Goal: Navigation & Orientation: Find specific page/section

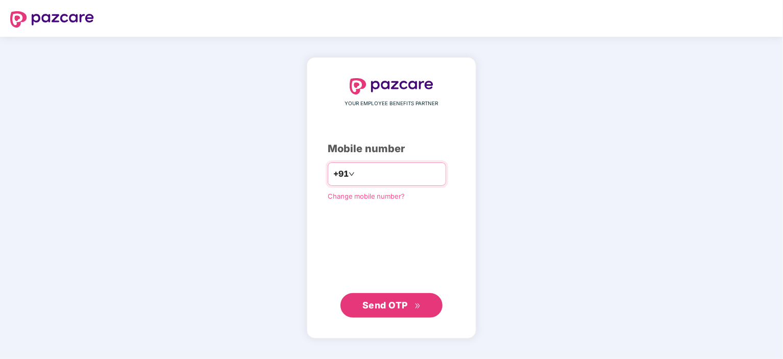
click at [377, 176] on input "number" at bounding box center [399, 174] width 84 height 16
type input "**********"
click at [403, 293] on button "Send OTP" at bounding box center [391, 305] width 102 height 25
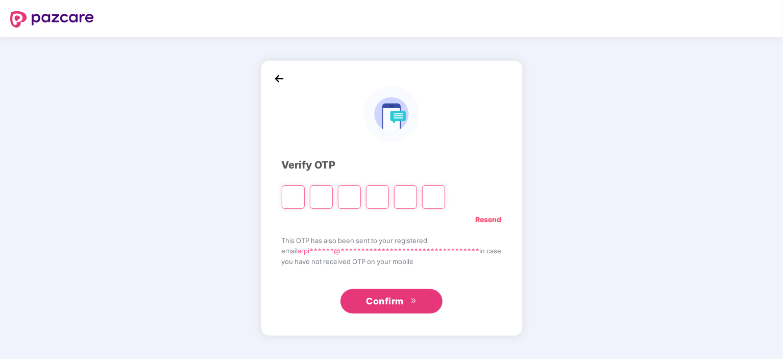
type input "*"
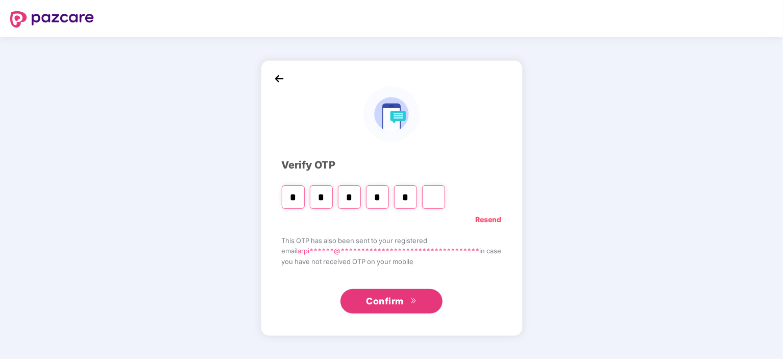
type input "*"
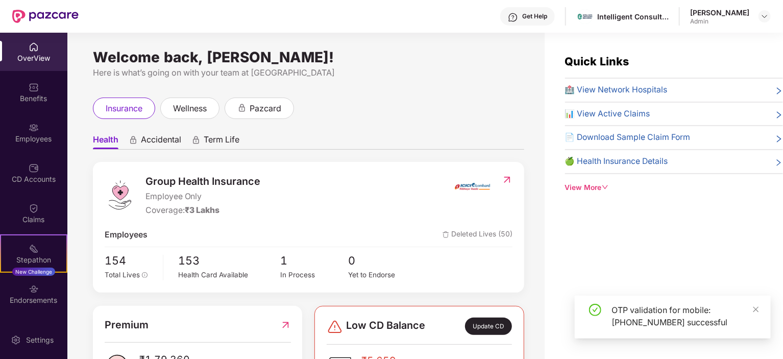
click at [745, 11] on div "Arpit Goel" at bounding box center [719, 13] width 59 height 10
click at [761, 15] on img at bounding box center [765, 16] width 8 height 8
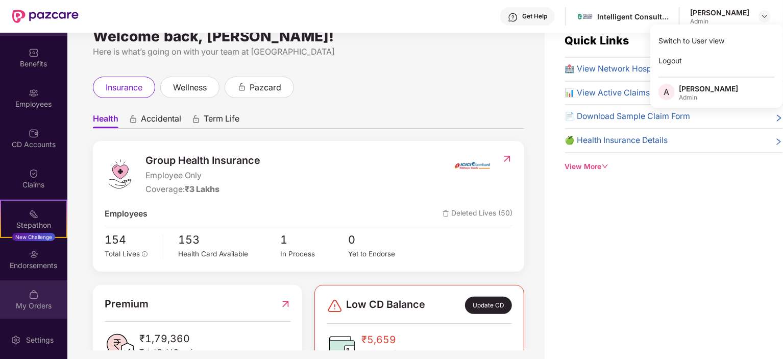
scroll to position [33, 0]
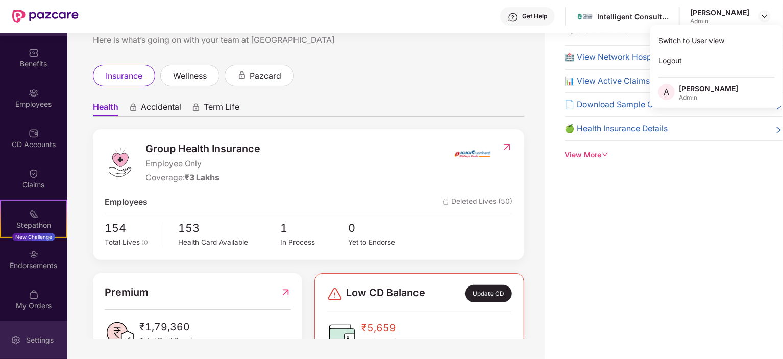
click at [38, 339] on div "Settings" at bounding box center [40, 340] width 34 height 10
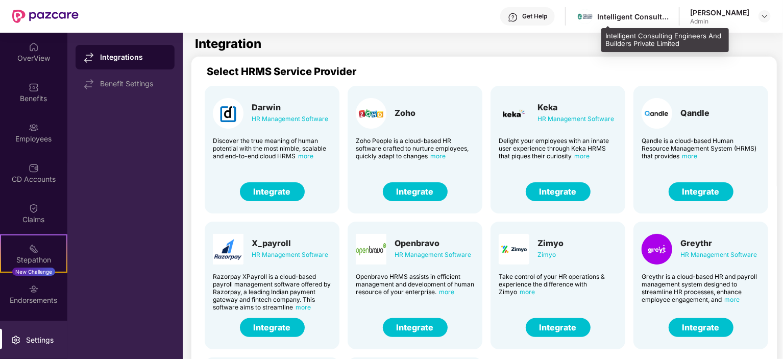
click at [623, 16] on div "Intelligent Consulting Engineers And Builders Private Limited" at bounding box center [632, 17] width 71 height 10
click at [669, 12] on div "Intelligent Consulting Engineers And Builders Private Limited" at bounding box center [632, 17] width 71 height 10
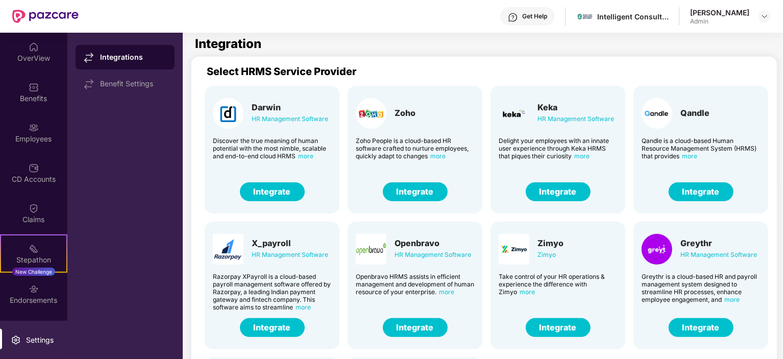
click at [735, 18] on div "Admin" at bounding box center [719, 21] width 59 height 8
click at [765, 15] on img at bounding box center [765, 16] width 8 height 8
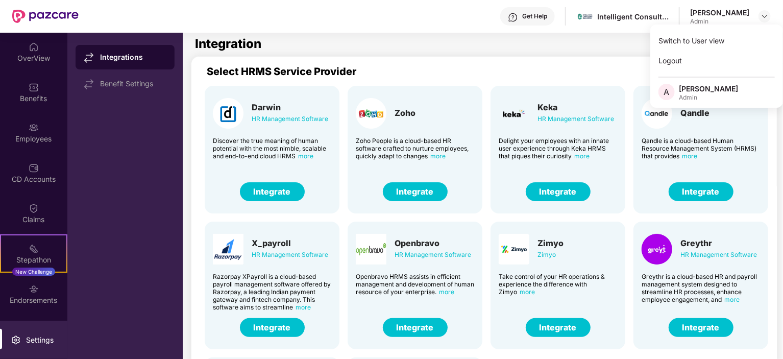
click at [688, 89] on div "Arpit Goel" at bounding box center [708, 89] width 59 height 10
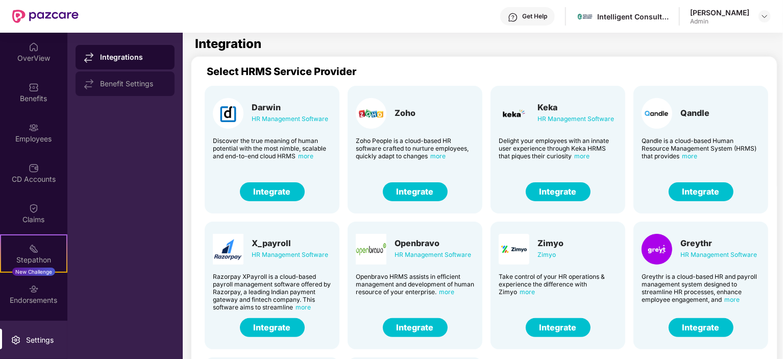
click at [110, 82] on div "Benefit Settings" at bounding box center [133, 84] width 66 height 8
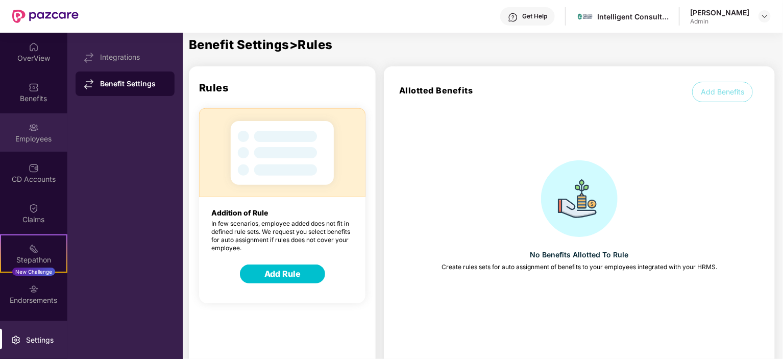
click at [36, 131] on img at bounding box center [34, 128] width 10 height 10
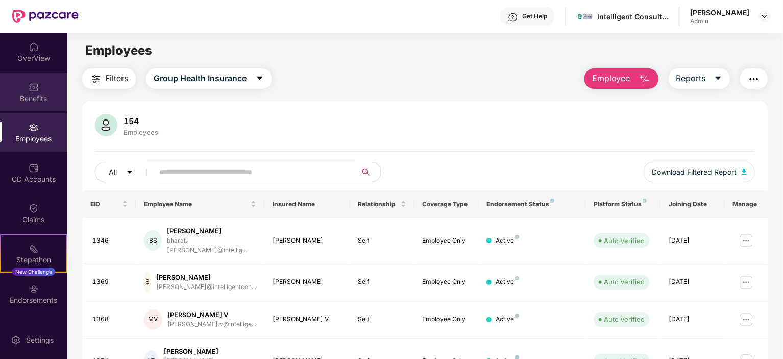
click at [31, 90] on img at bounding box center [34, 87] width 10 height 10
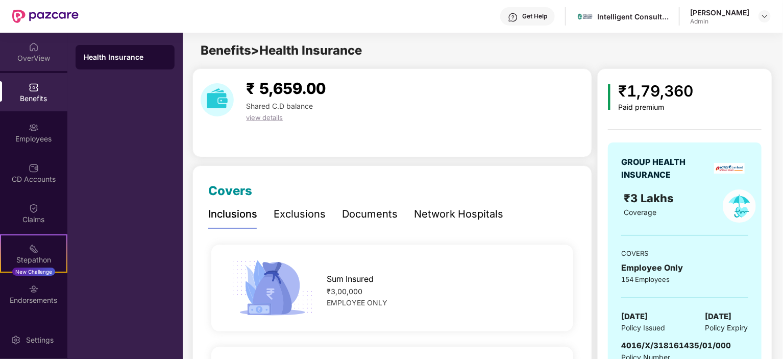
click at [29, 57] on div "OverView" at bounding box center [33, 58] width 67 height 10
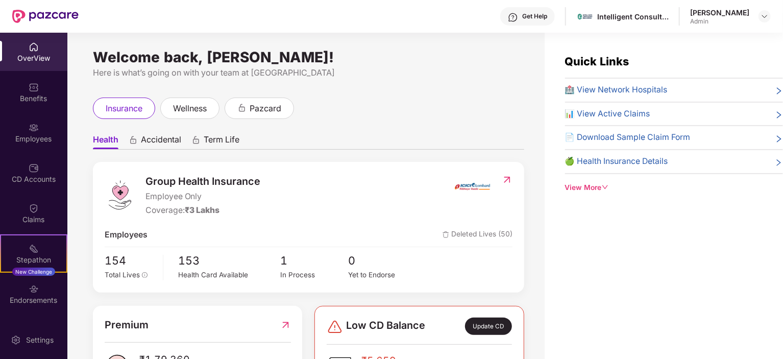
click at [605, 189] on icon "down" at bounding box center [605, 187] width 7 height 7
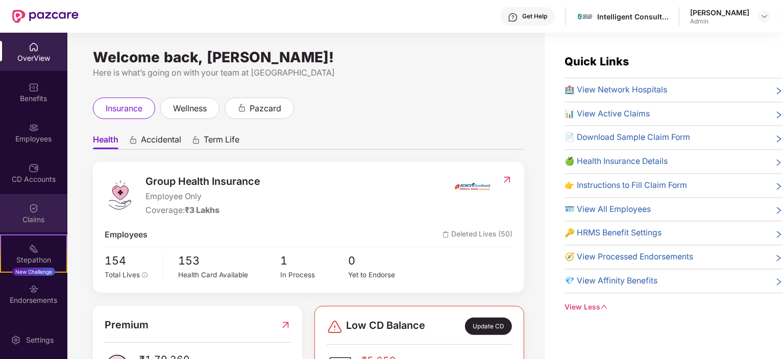
click at [35, 214] on div "Claims" at bounding box center [33, 219] width 67 height 10
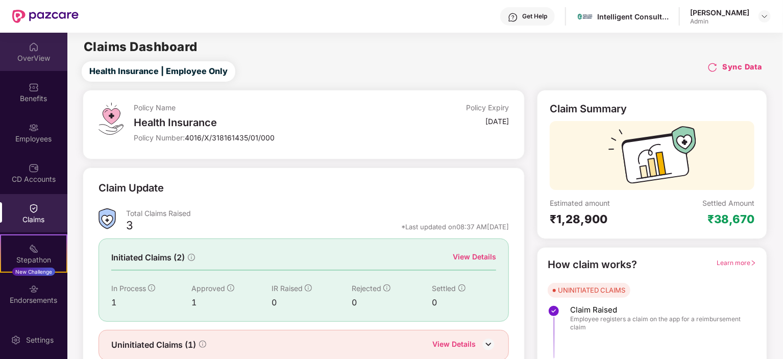
click at [28, 58] on div "OverView" at bounding box center [33, 58] width 67 height 10
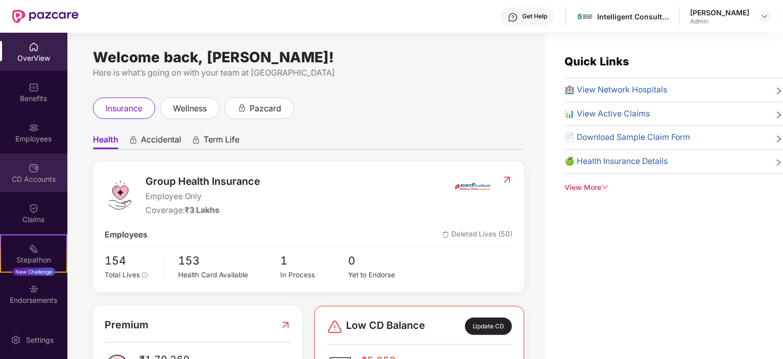
click at [35, 175] on div "CD Accounts" at bounding box center [33, 179] width 67 height 10
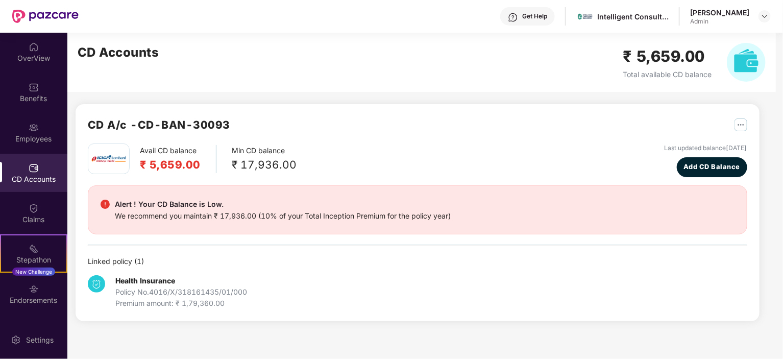
click at [318, 125] on div "CD A/c - CD-BAN-30093" at bounding box center [418, 129] width 660 height 27
